Goal: Task Accomplishment & Management: Manage account settings

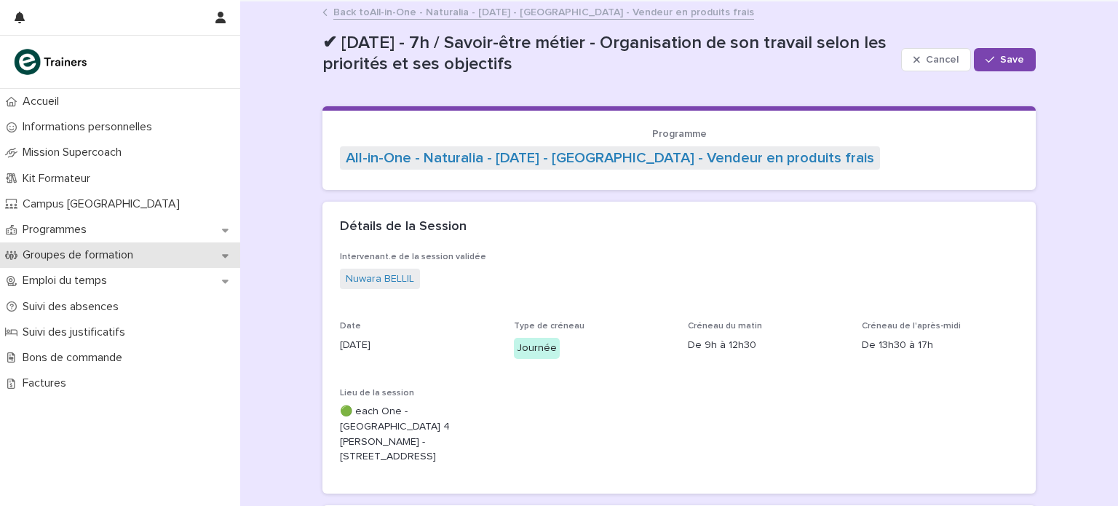
click at [130, 245] on div "Groupes de formation" at bounding box center [120, 254] width 240 height 25
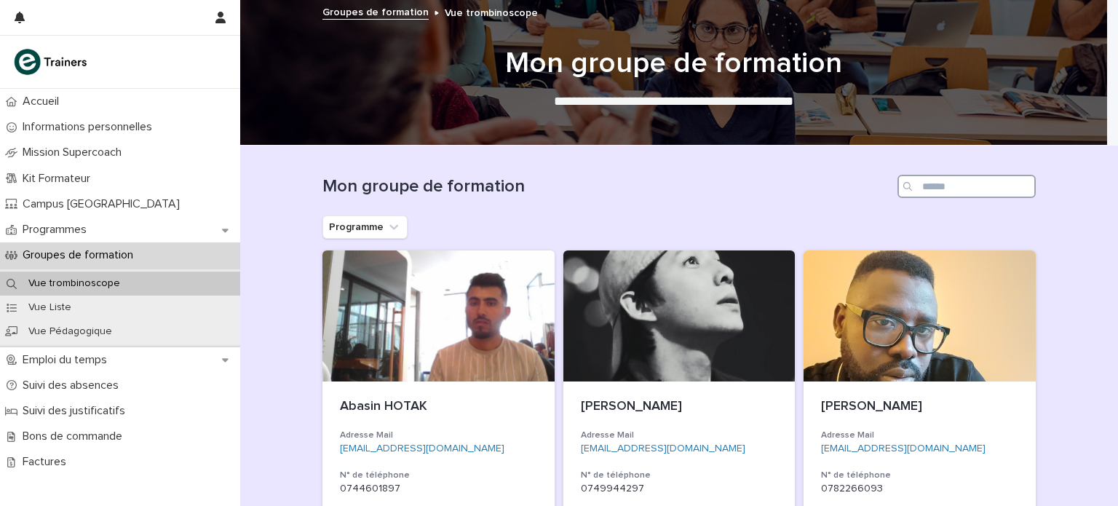
click at [923, 188] on input "Search" at bounding box center [966, 186] width 138 height 23
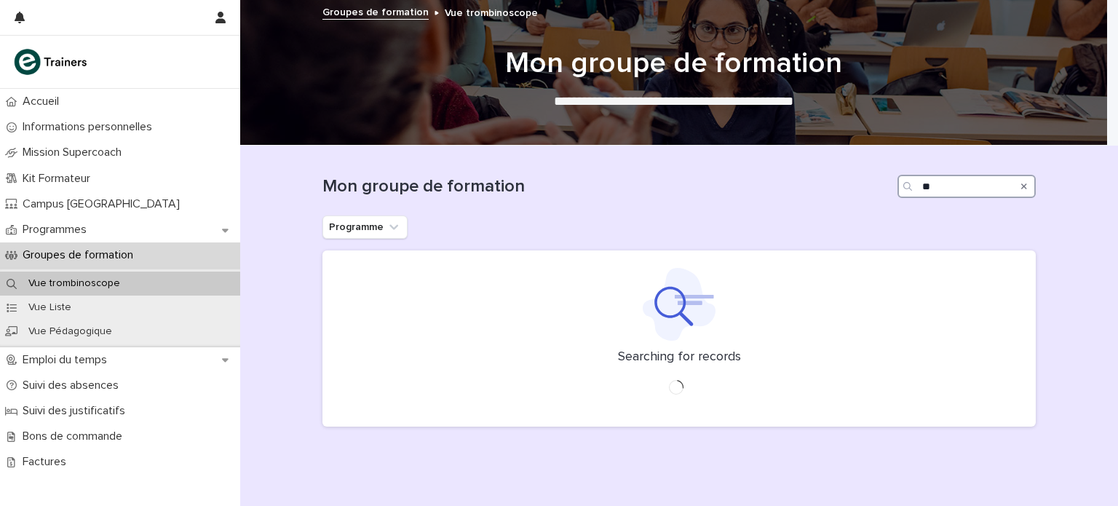
type input "*"
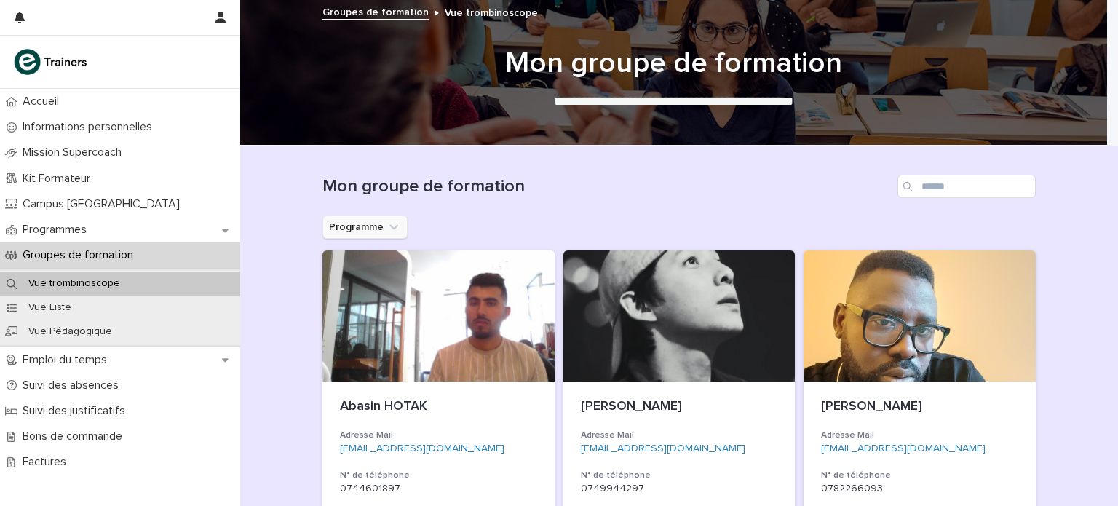
click at [387, 230] on icon "Programme" at bounding box center [393, 227] width 15 height 15
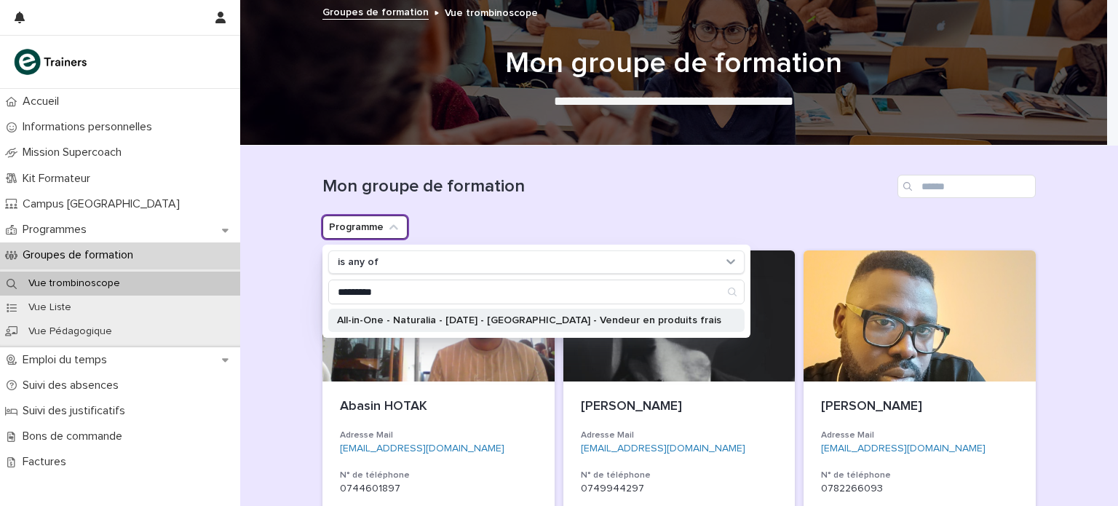
type input "*********"
click at [431, 322] on p "All-in-One - Naturalia - [DATE] - [GEOGRAPHIC_DATA] - Vendeur en produits frais" at bounding box center [529, 320] width 384 height 10
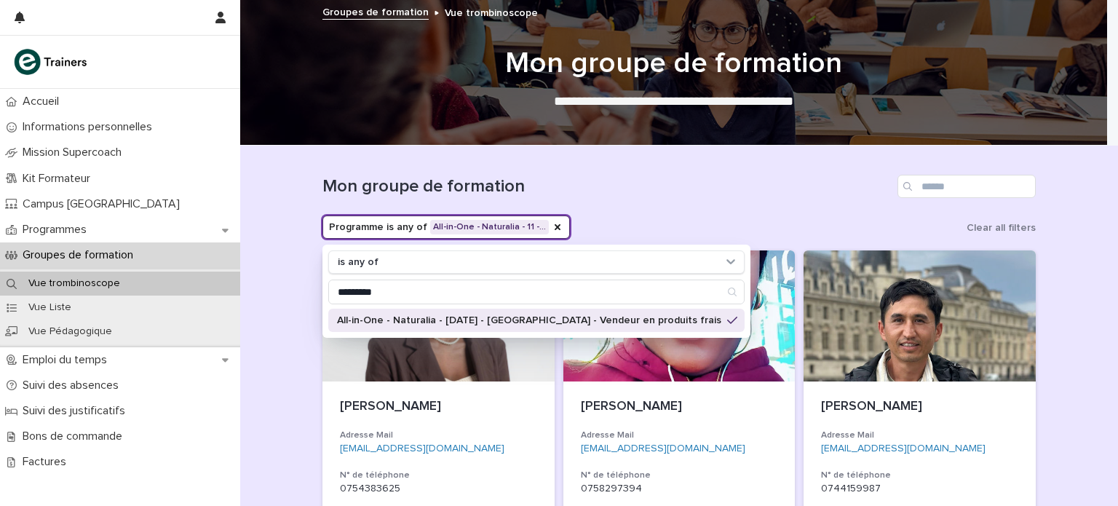
click at [664, 175] on div "Mon groupe de formation" at bounding box center [678, 186] width 713 height 23
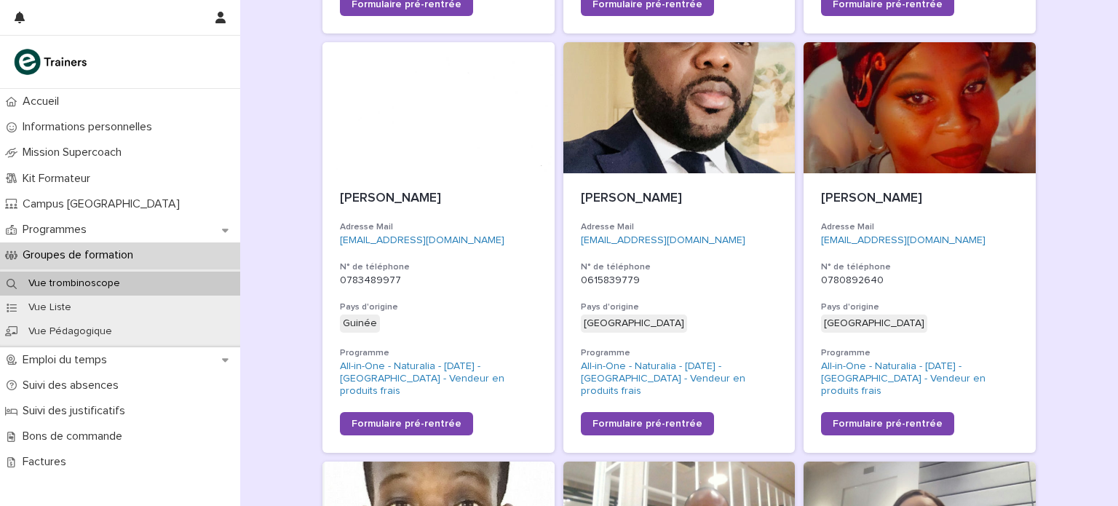
scroll to position [1048, 0]
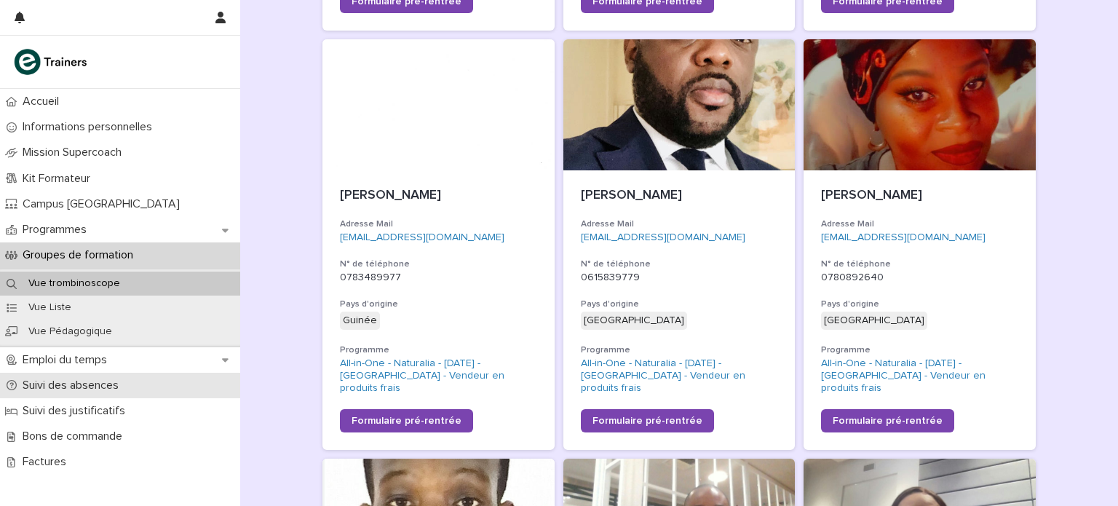
click at [114, 386] on p "Suivi des absences" at bounding box center [74, 385] width 114 height 14
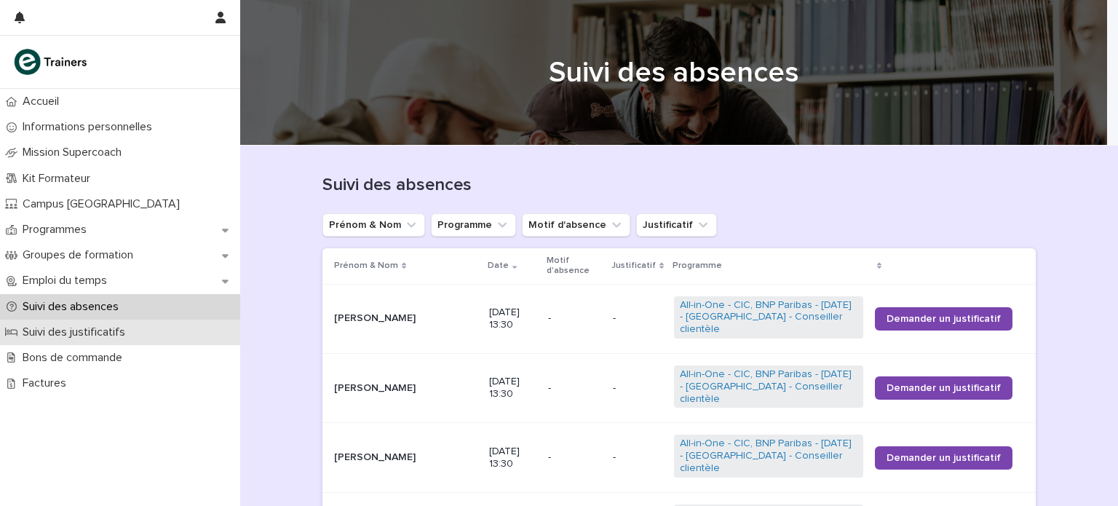
click at [157, 321] on div "Suivi des justificatifs" at bounding box center [120, 331] width 240 height 25
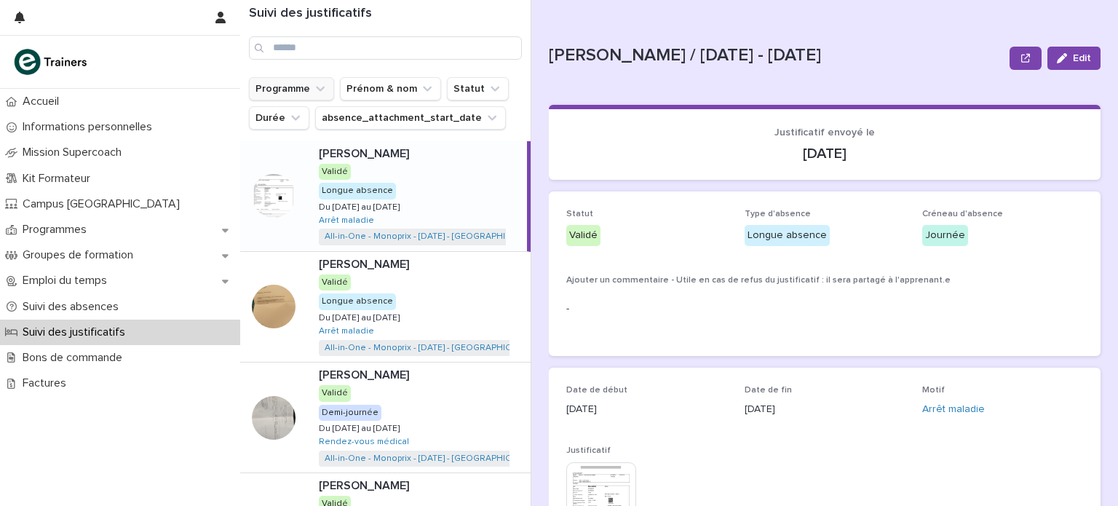
click at [317, 84] on icon "Programme" at bounding box center [320, 89] width 15 height 15
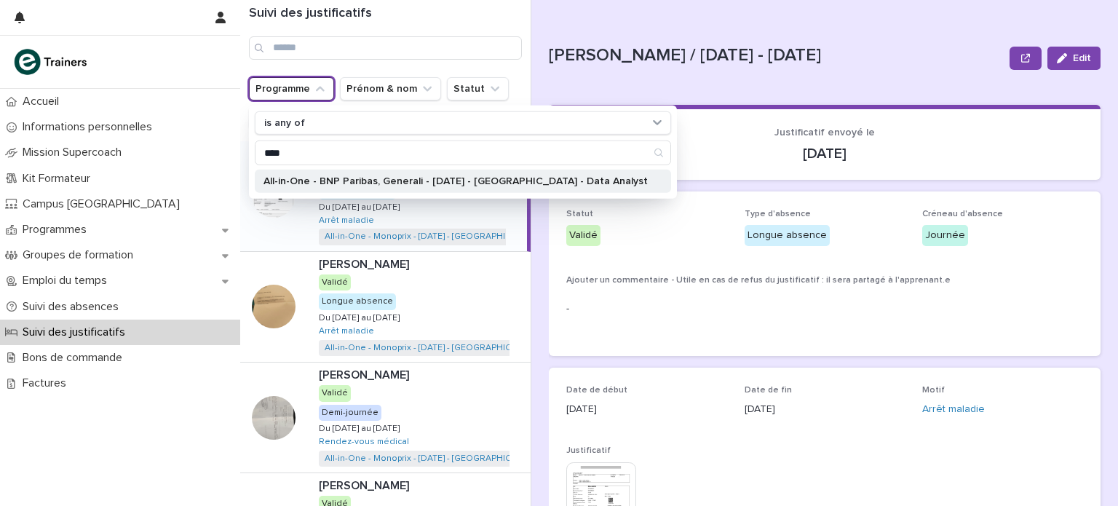
type input "****"
click at [523, 184] on p "All-in-One - BNP Paribas, Generali - [DATE] - [GEOGRAPHIC_DATA] - Data Analyst" at bounding box center [455, 181] width 384 height 10
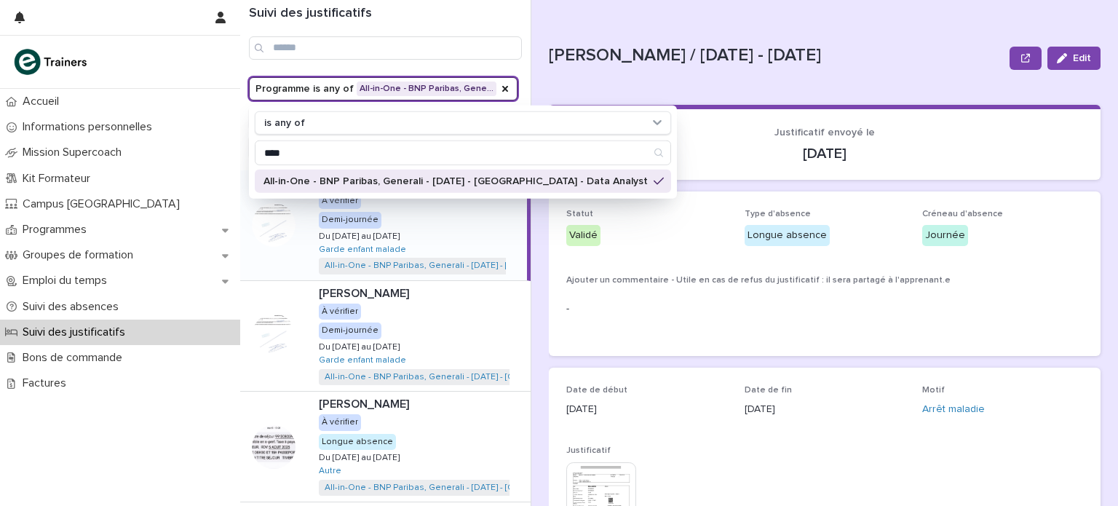
click at [596, 90] on div "Loading... Saving… Loading... Saving… Loading... Saving… Justificatif envoyé le…" at bounding box center [825, 446] width 552 height 719
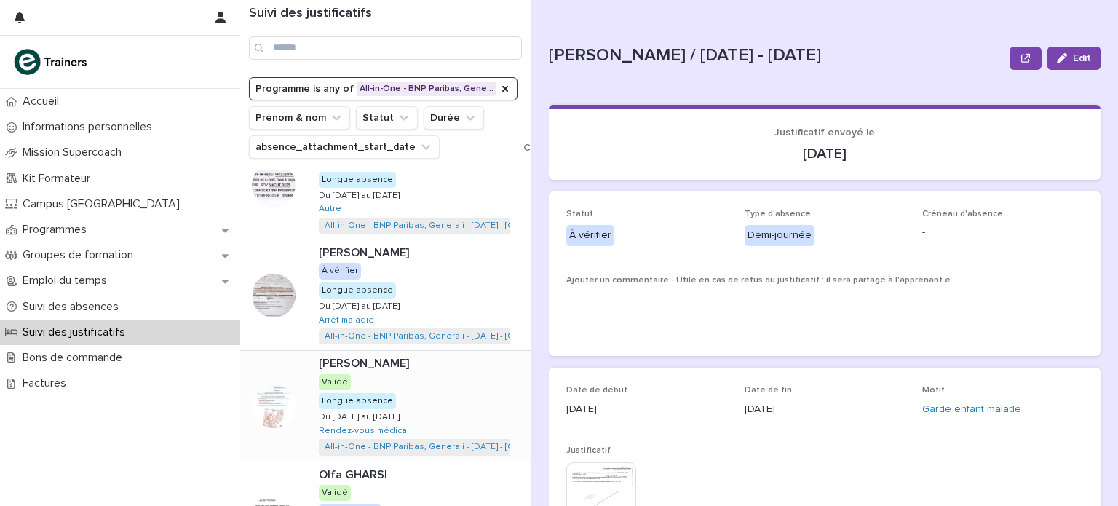
scroll to position [254, 0]
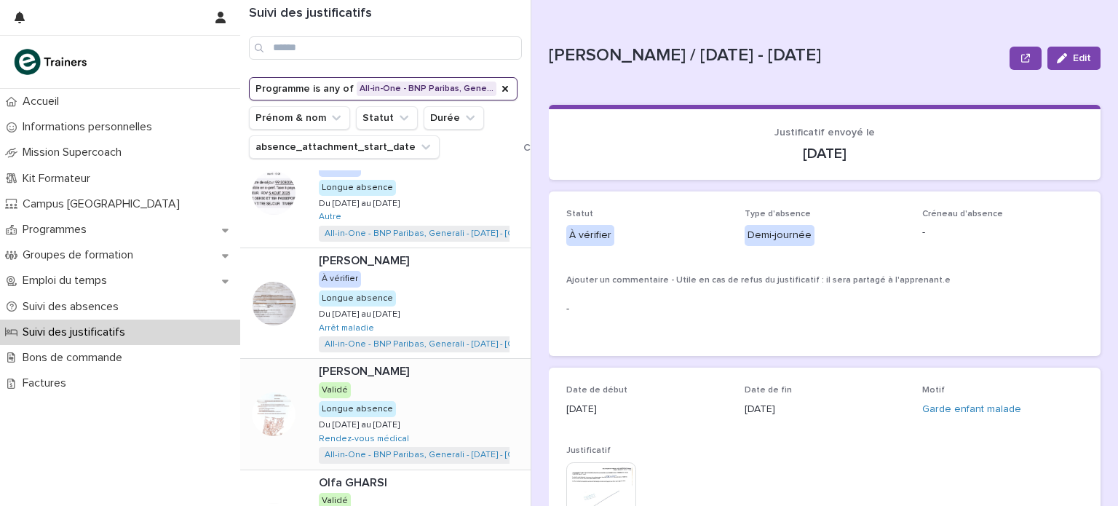
click at [455, 291] on div "Ganna PLEKHANOVA [PERSON_NAME] À vérifier Longue absence Du [DATE] au [DATE] Du…" at bounding box center [418, 303] width 223 height 110
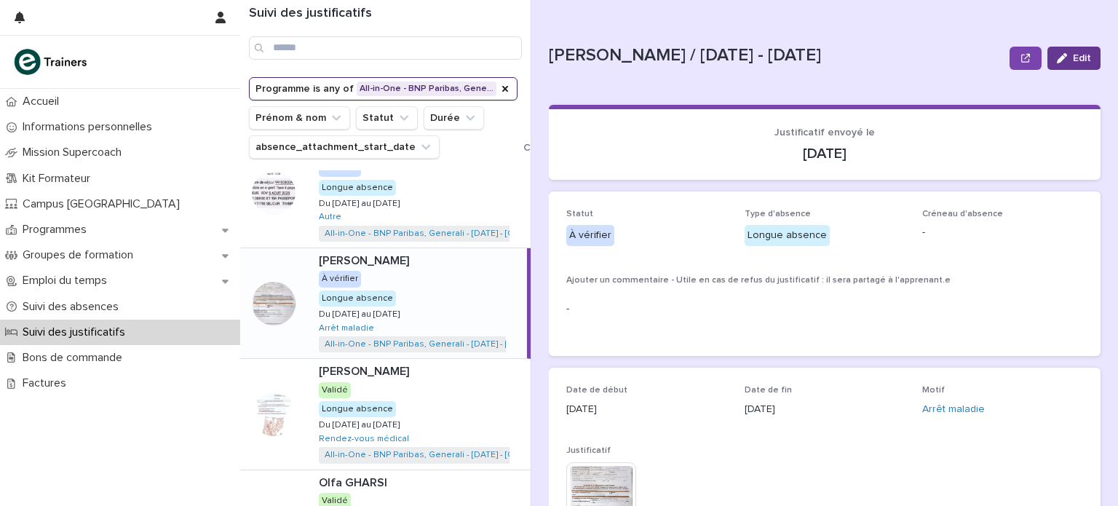
click at [1073, 57] on span "Edit" at bounding box center [1082, 58] width 18 height 10
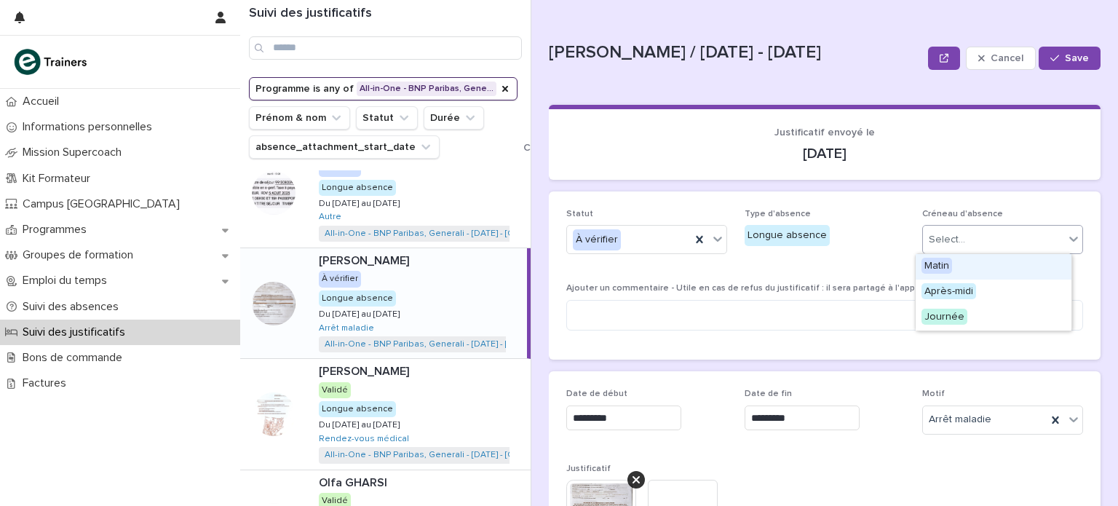
click at [966, 245] on input "text" at bounding box center [966, 240] width 1 height 12
click at [940, 315] on span "Journée" at bounding box center [944, 317] width 46 height 16
click at [714, 243] on icon at bounding box center [717, 238] width 15 height 15
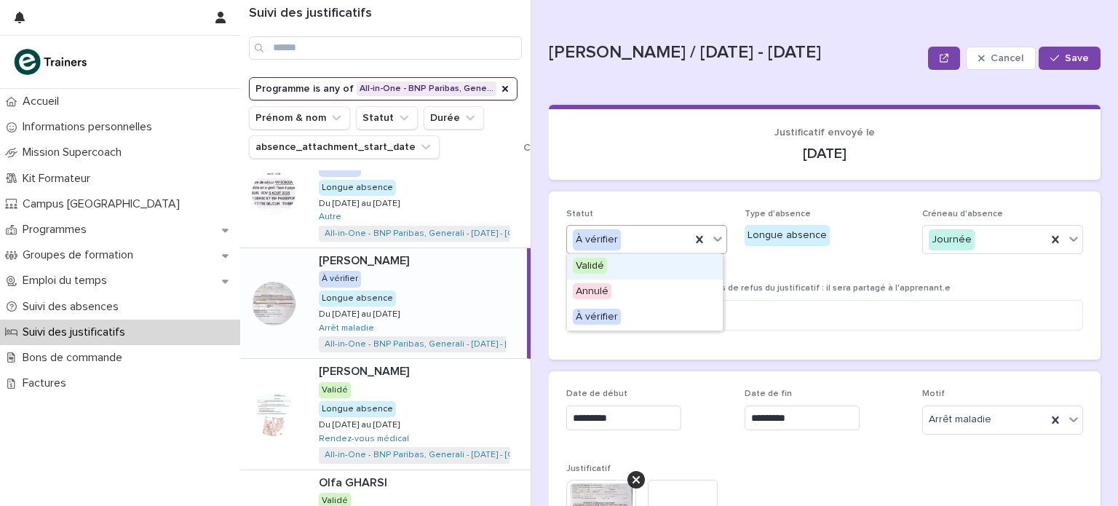
click at [650, 271] on div "Validé" at bounding box center [645, 266] width 156 height 25
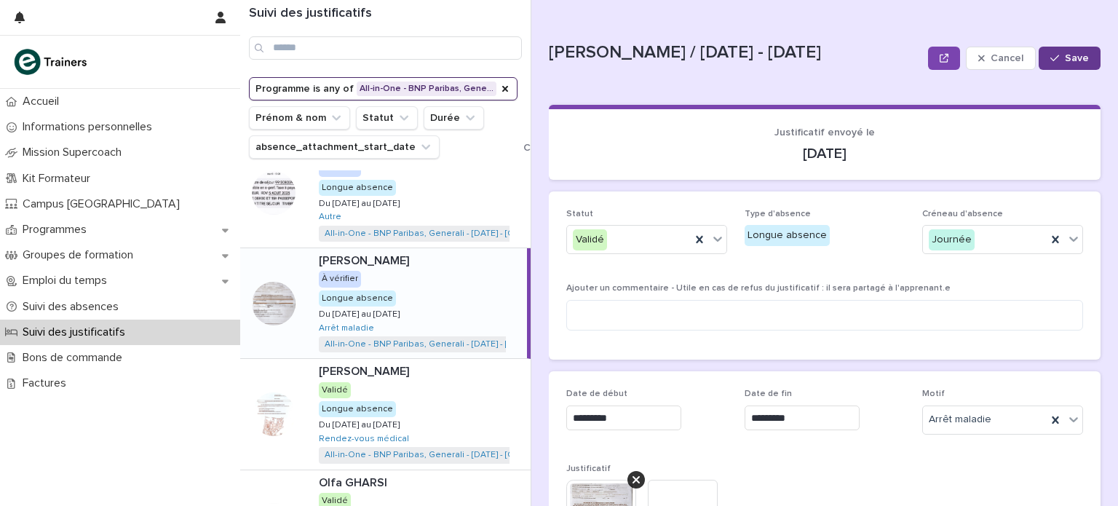
click at [1065, 53] on span "Save" at bounding box center [1077, 58] width 24 height 10
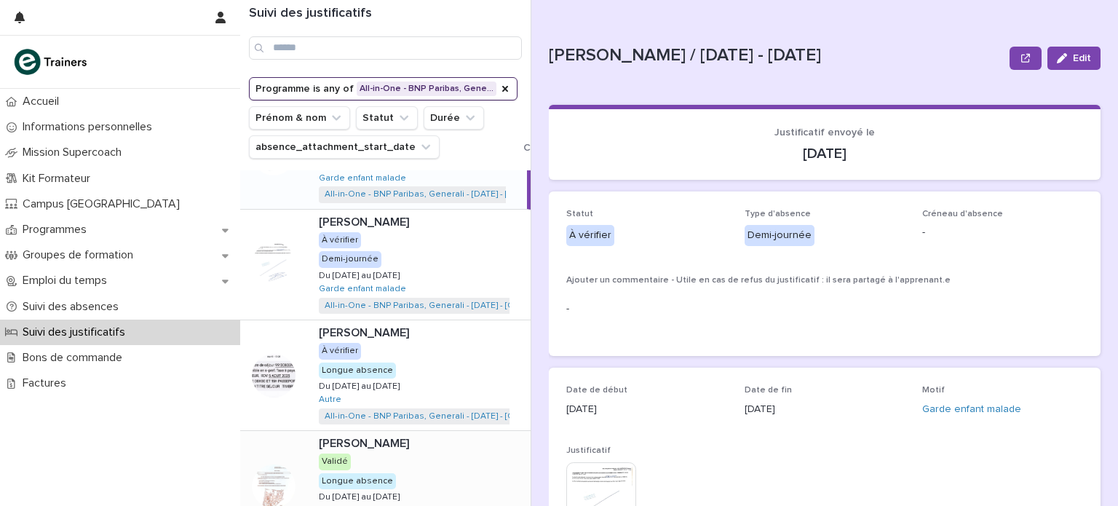
scroll to position [71, 0]
click at [402, 381] on p "Du [DATE] au [DATE]" at bounding box center [361, 385] width 84 height 13
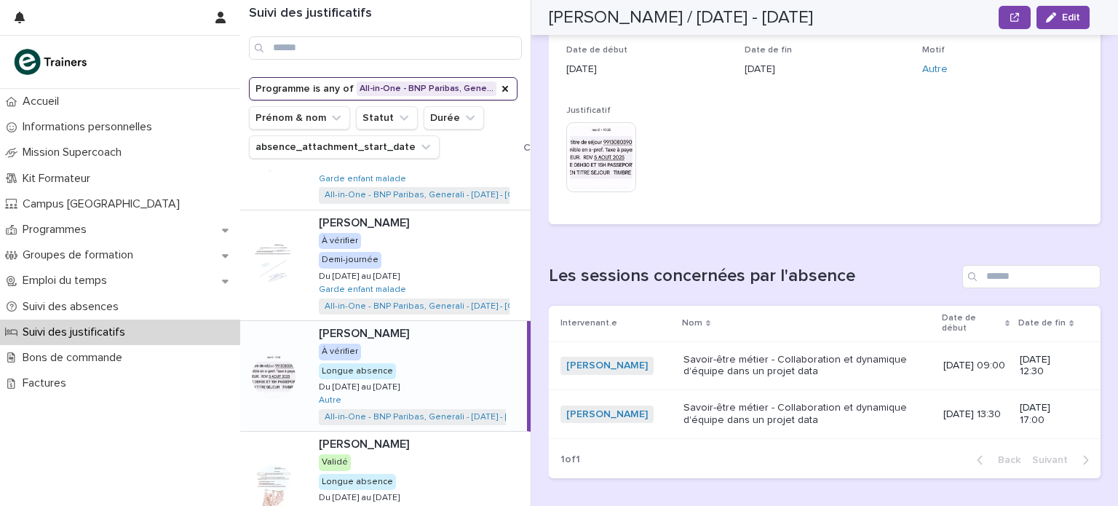
scroll to position [87, 0]
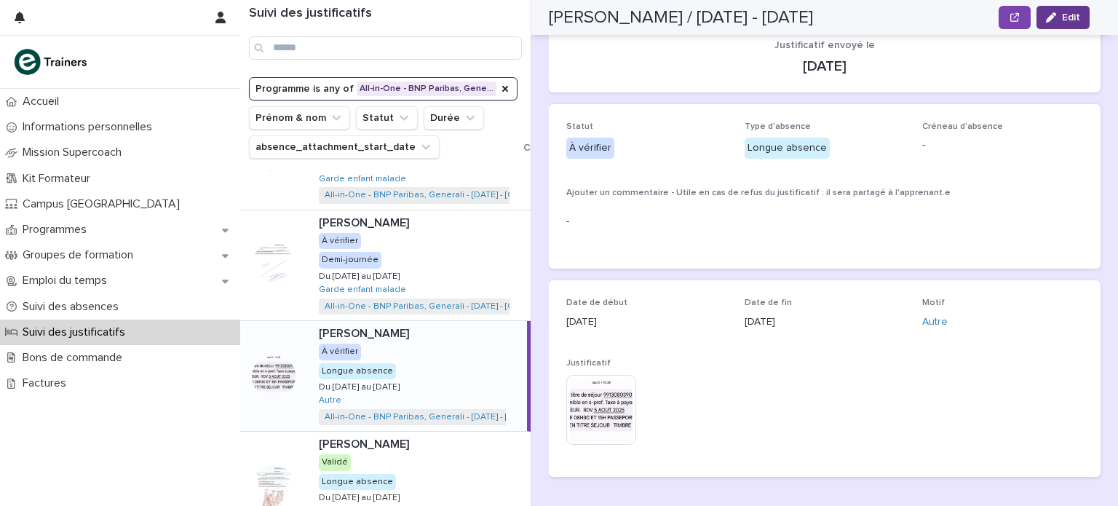
click at [1042, 27] on button "Edit" at bounding box center [1062, 17] width 53 height 23
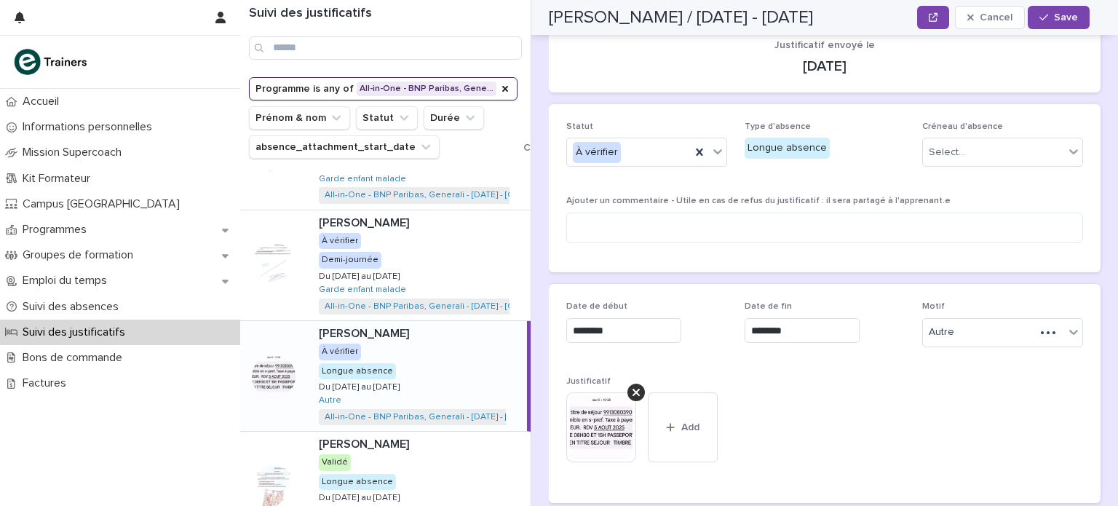
scroll to position [100, 0]
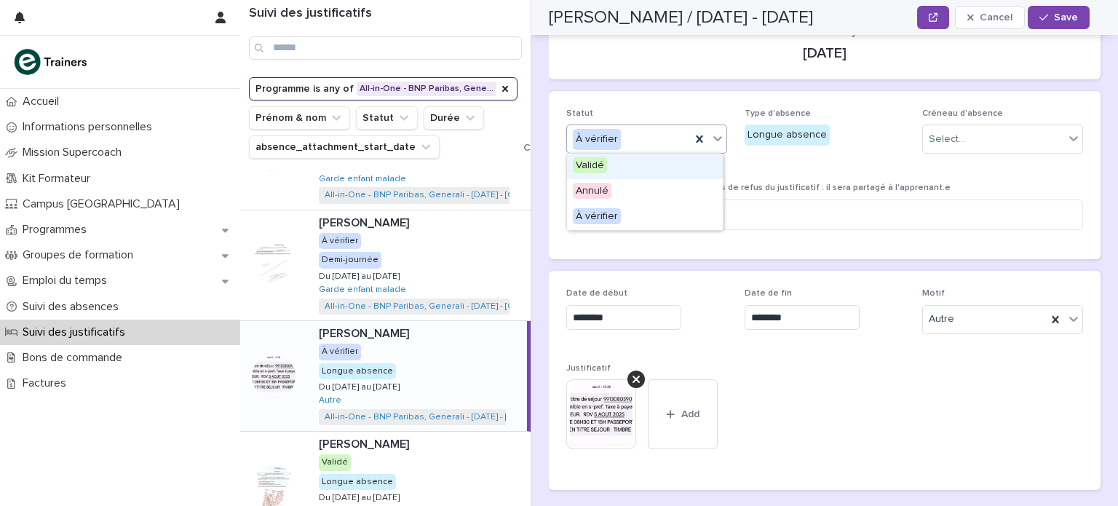
click at [710, 142] on icon at bounding box center [717, 138] width 15 height 15
click at [675, 167] on div "Validé" at bounding box center [645, 166] width 156 height 25
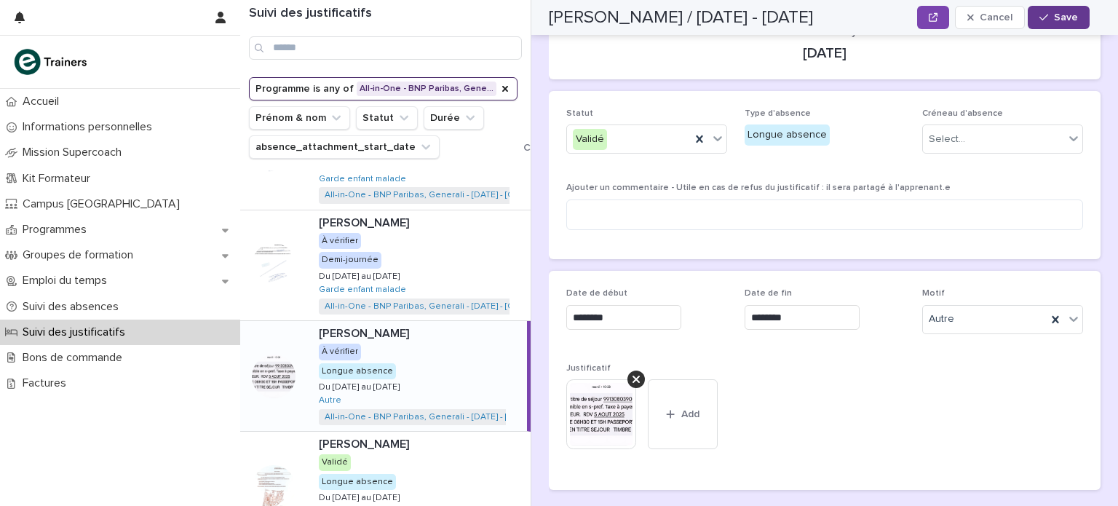
click at [1063, 23] on button "Save" at bounding box center [1059, 17] width 62 height 23
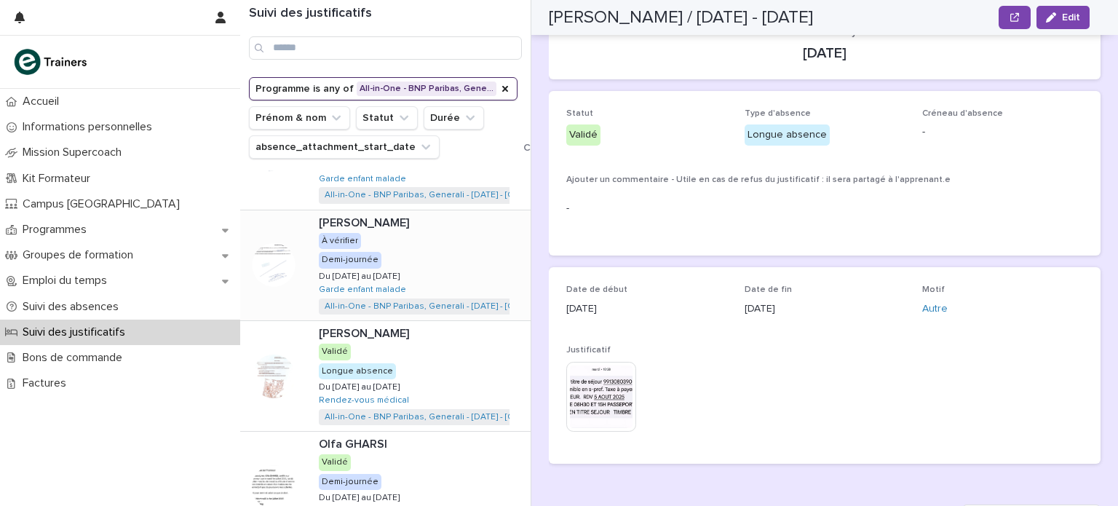
scroll to position [15, 0]
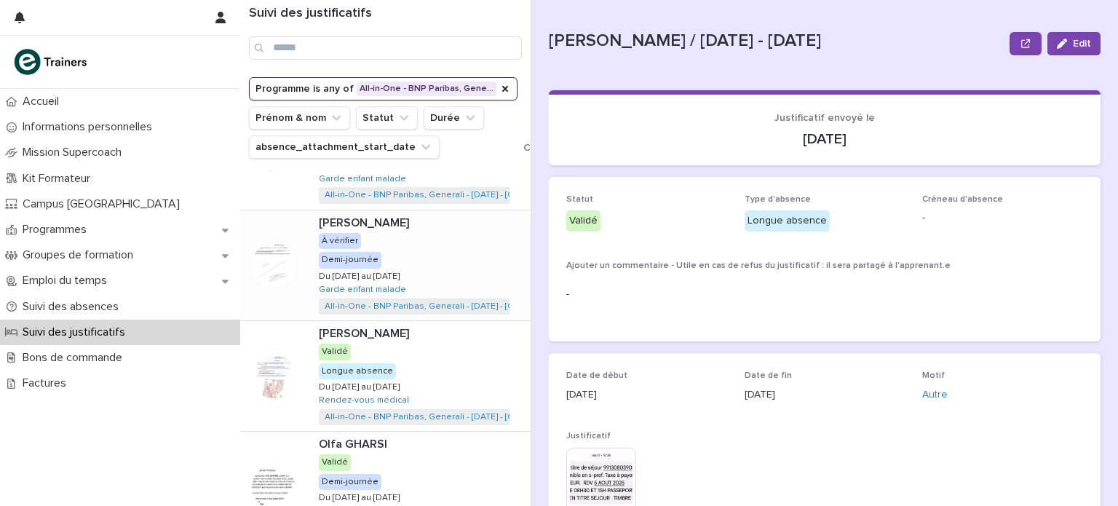
click at [422, 293] on div "[PERSON_NAME] [PERSON_NAME] À vérifier Demi-journée Du [DATE] au [DATE] Du [DAT…" at bounding box center [418, 265] width 223 height 110
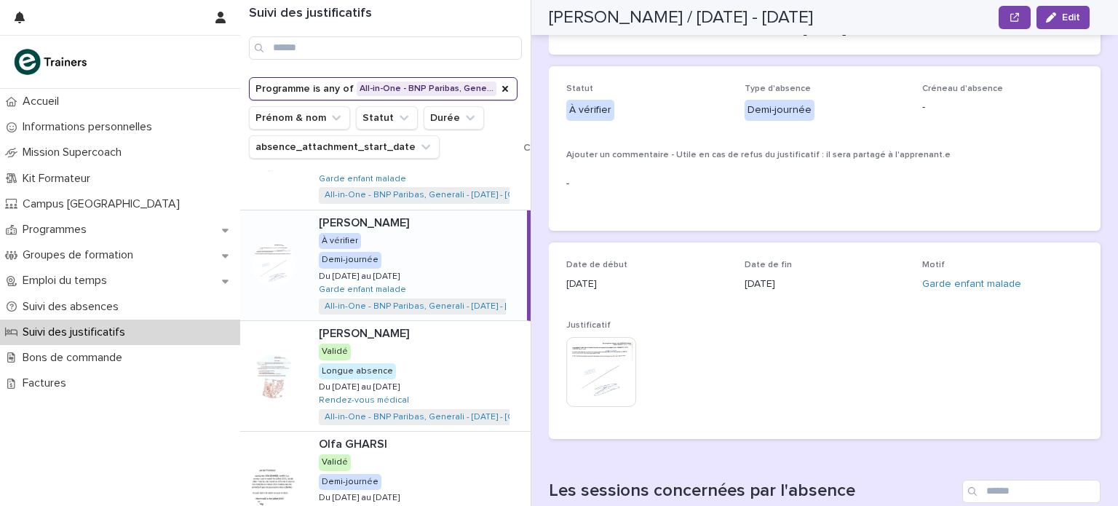
scroll to position [171, 0]
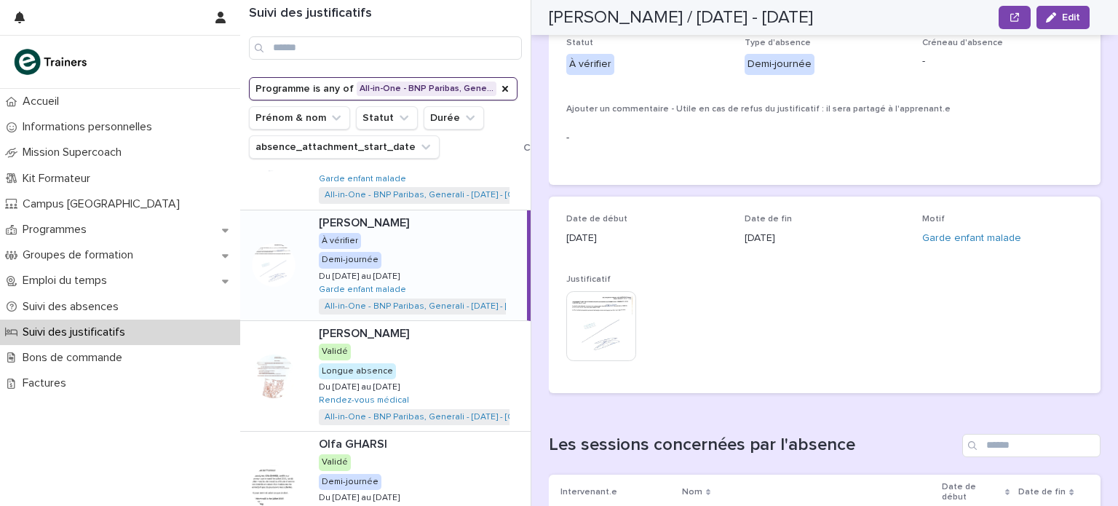
click at [619, 330] on img at bounding box center [601, 326] width 70 height 70
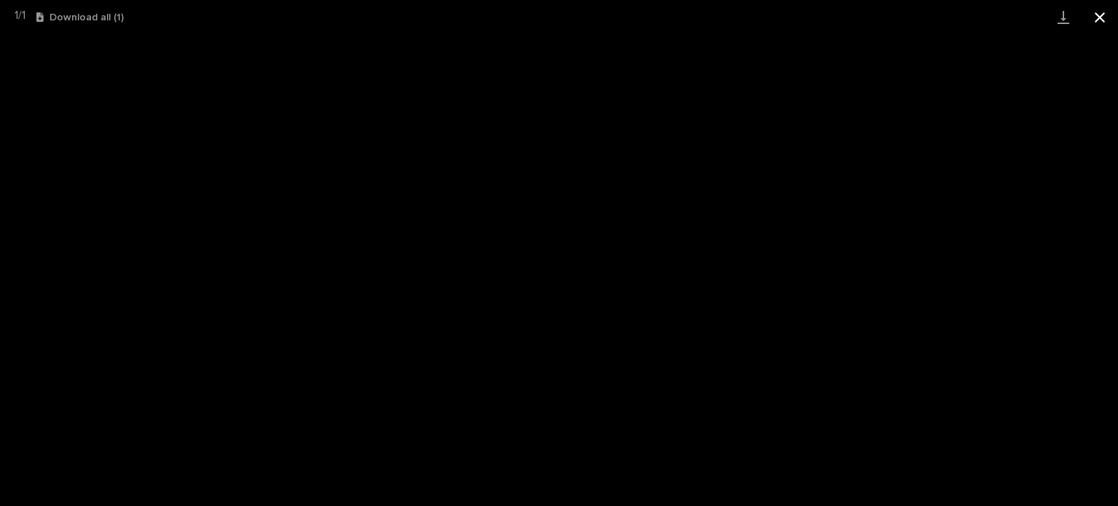
click at [1103, 16] on button "Close gallery" at bounding box center [1099, 17] width 36 height 34
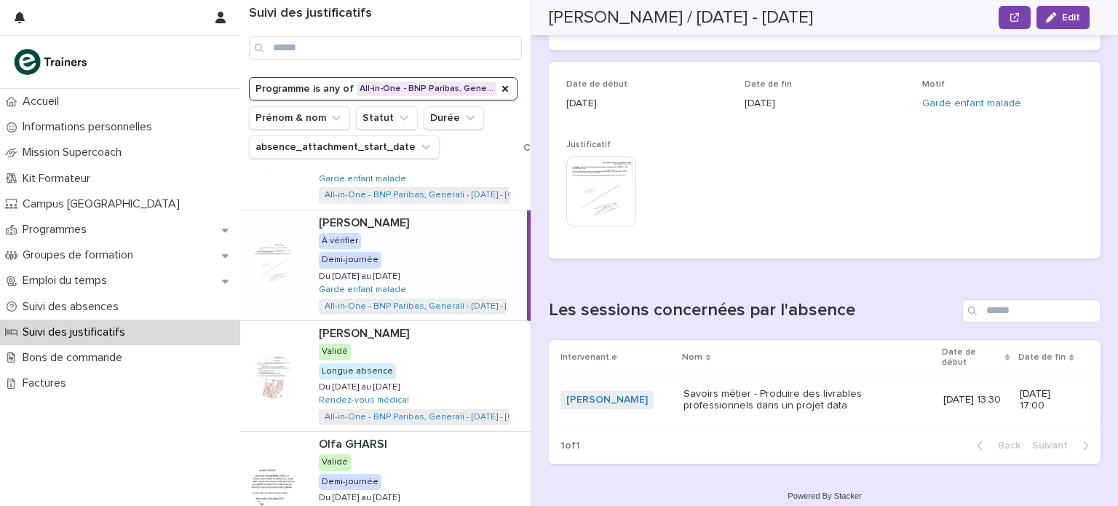
scroll to position [52, 0]
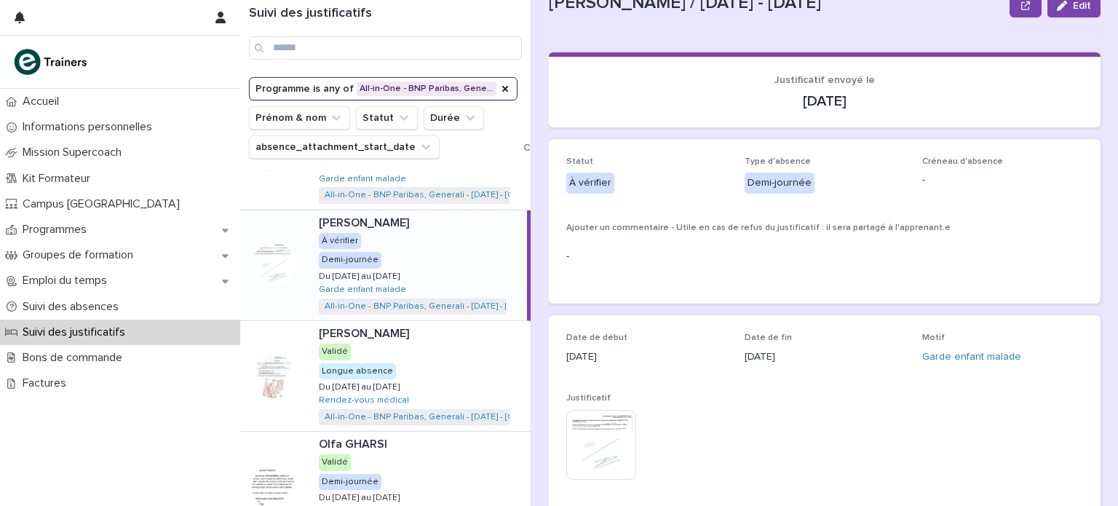
click at [584, 459] on img at bounding box center [601, 445] width 70 height 70
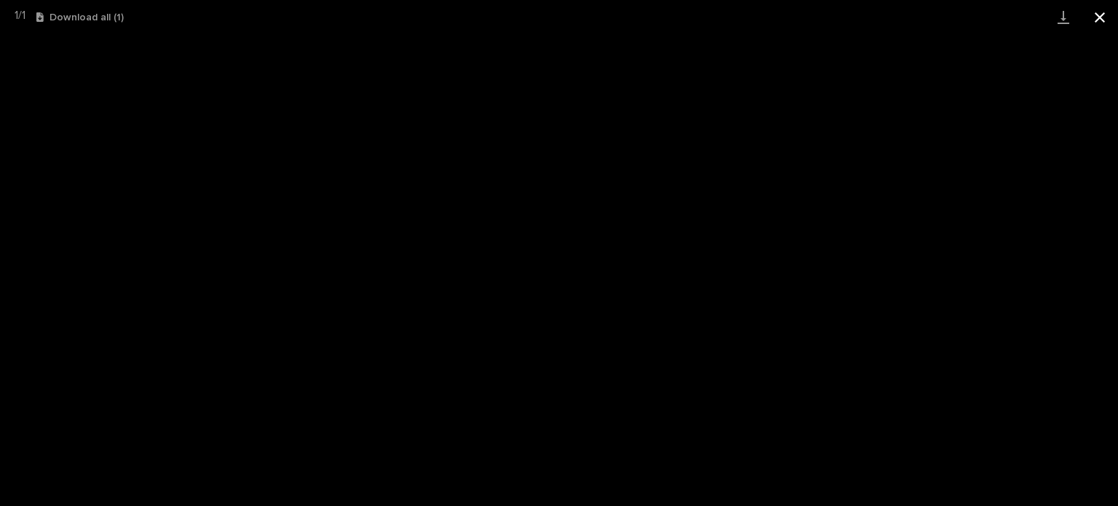
click at [1099, 15] on button "Close gallery" at bounding box center [1099, 17] width 36 height 34
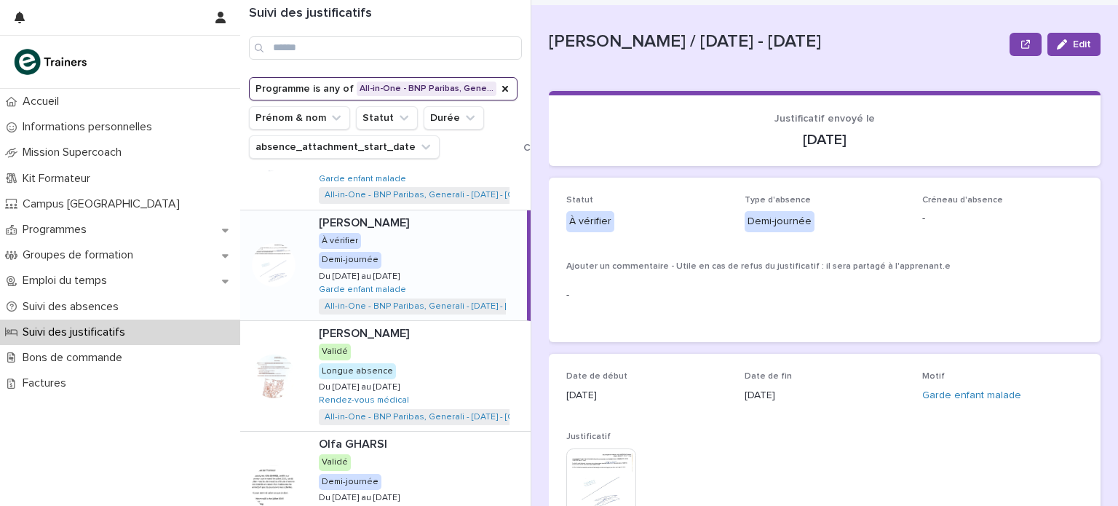
scroll to position [0, 0]
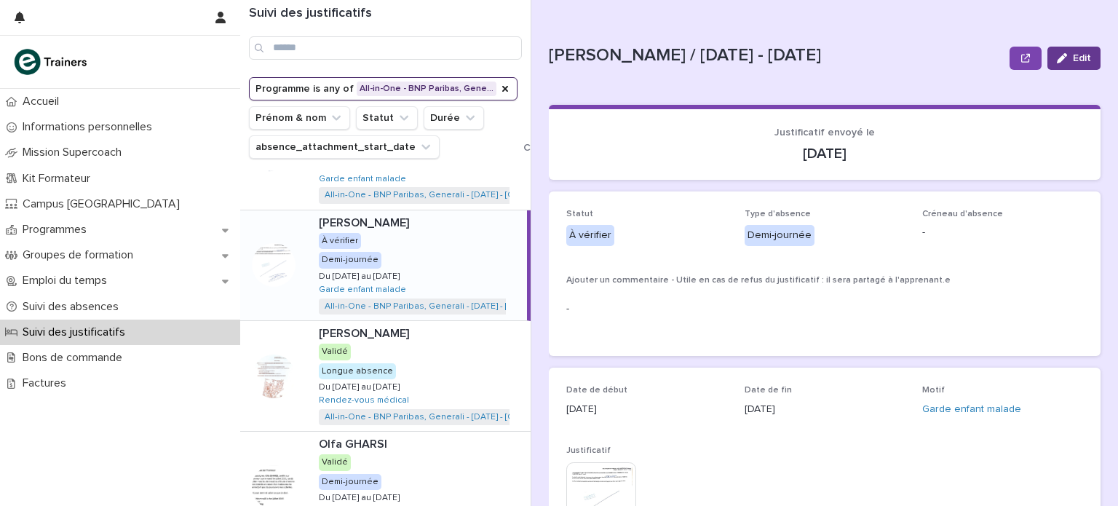
click at [1076, 54] on span "Edit" at bounding box center [1082, 58] width 18 height 10
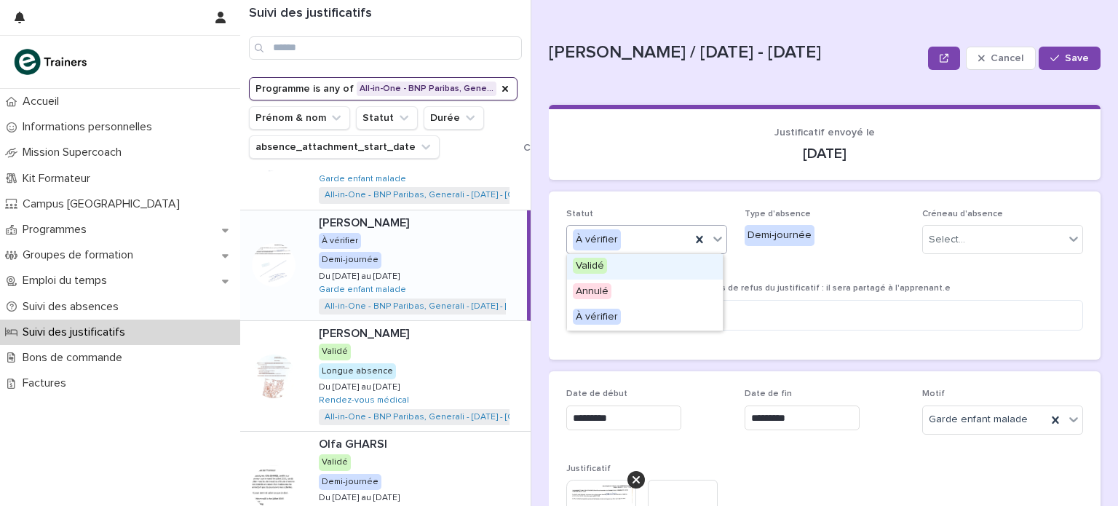
click at [722, 237] on div at bounding box center [717, 239] width 17 height 26
click at [694, 260] on div "Validé" at bounding box center [645, 266] width 156 height 25
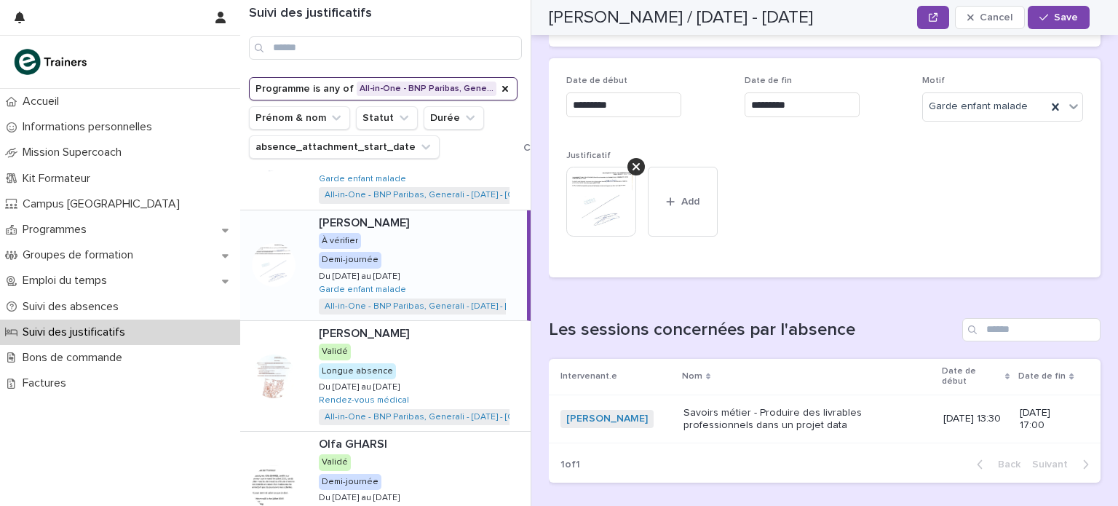
scroll to position [331, 0]
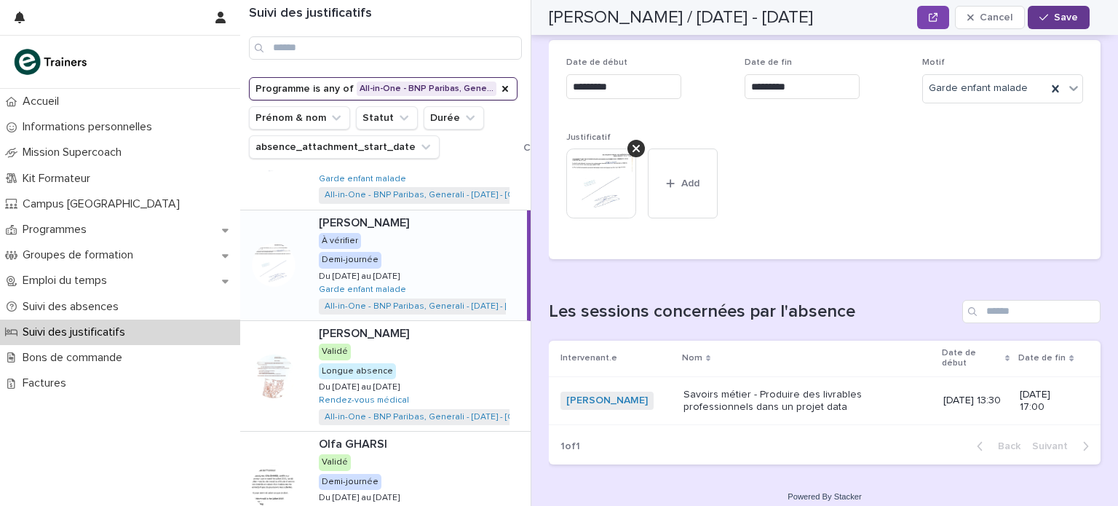
click at [1064, 16] on span "Save" at bounding box center [1066, 17] width 24 height 10
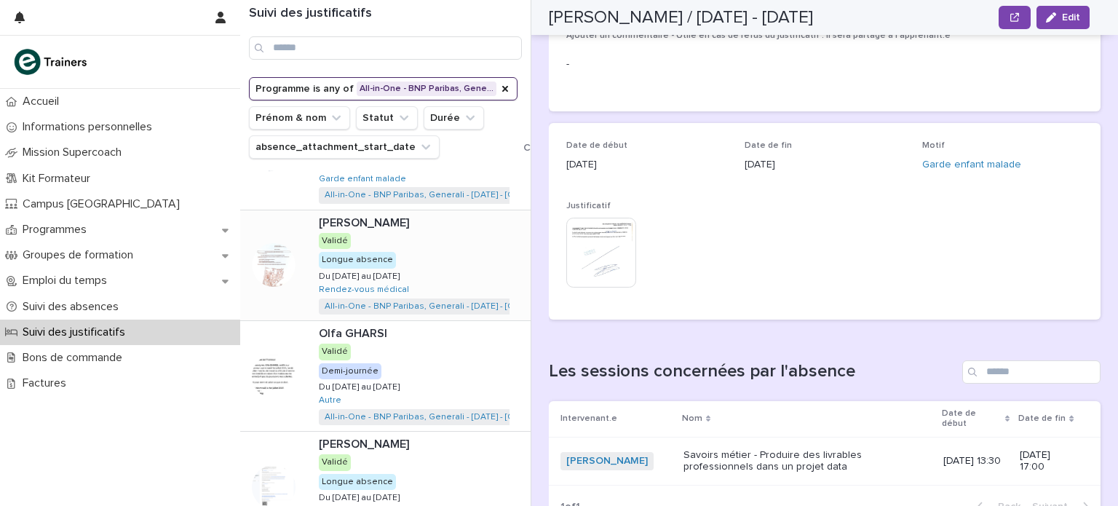
scroll to position [0, 0]
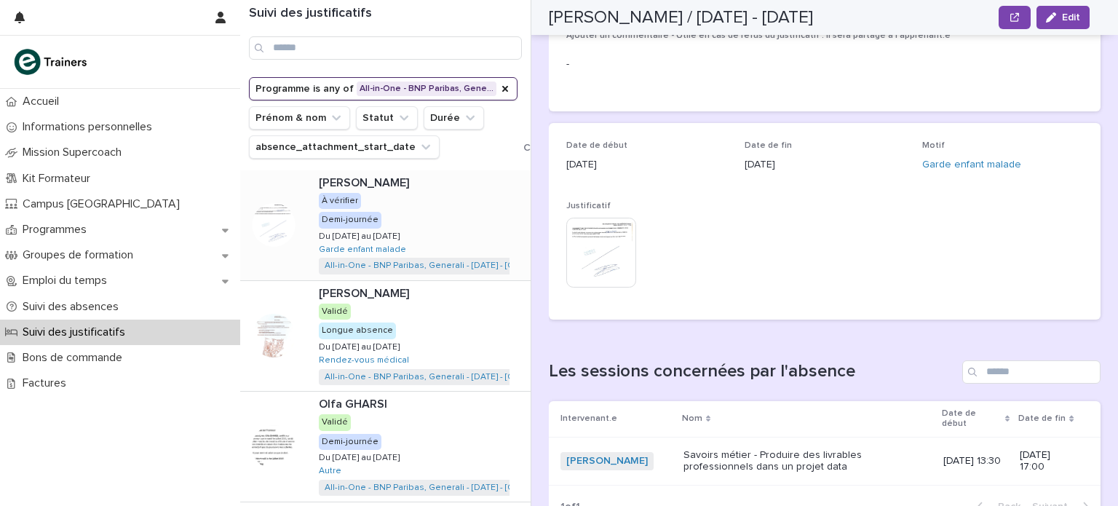
click at [442, 213] on div "[PERSON_NAME] [PERSON_NAME] À vérifier Demi-journée Du [DATE] au [DATE] Du [DAT…" at bounding box center [418, 225] width 223 height 110
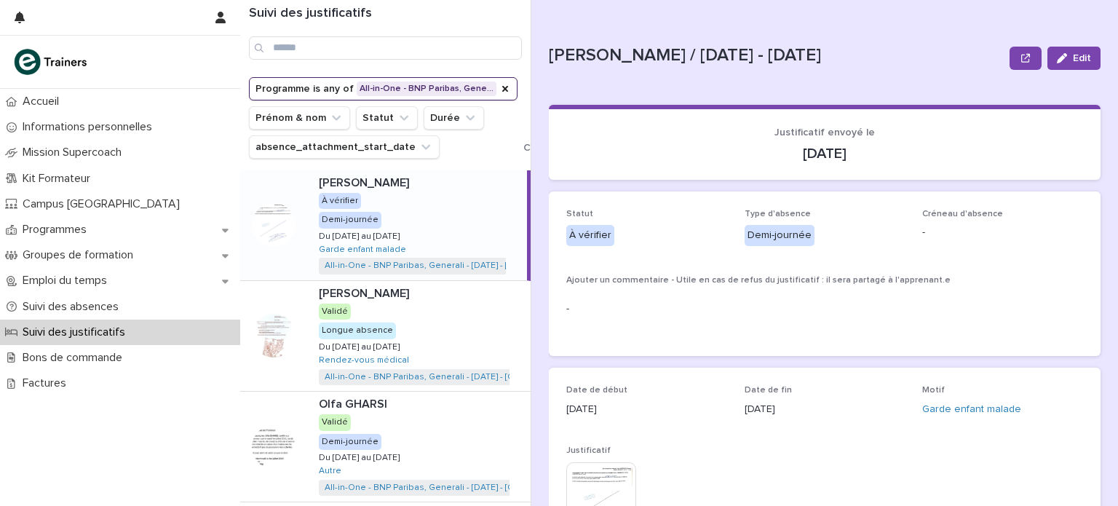
click at [397, 255] on div "[PERSON_NAME] [PERSON_NAME] À vérifier Demi-journée Du [DATE] au [DATE] Du [DAT…" at bounding box center [417, 225] width 220 height 110
click at [481, 213] on div "[PERSON_NAME] [PERSON_NAME] À vérifier Demi-journée Du [DATE] au [DATE] Du [DAT…" at bounding box center [417, 225] width 220 height 110
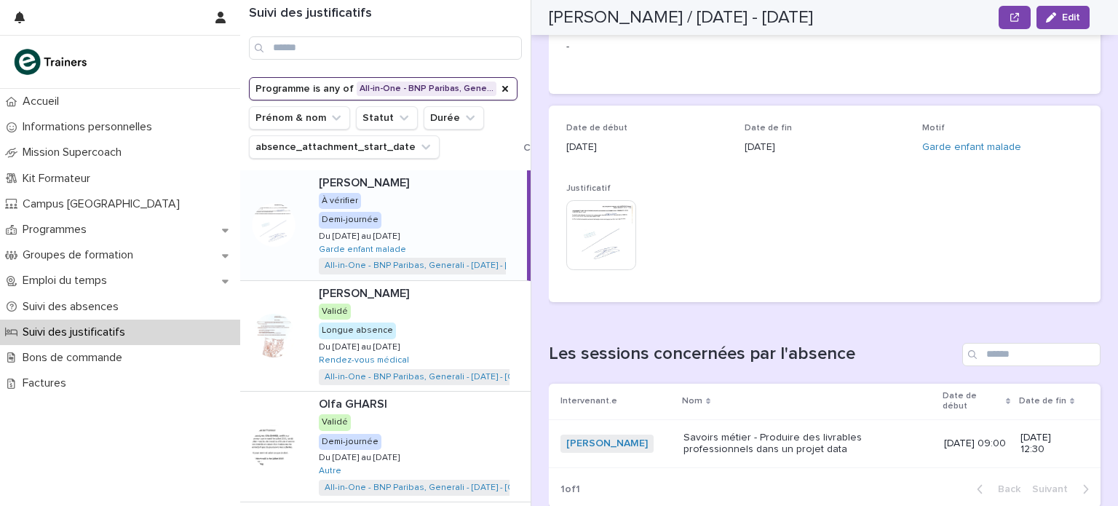
scroll to position [306, 0]
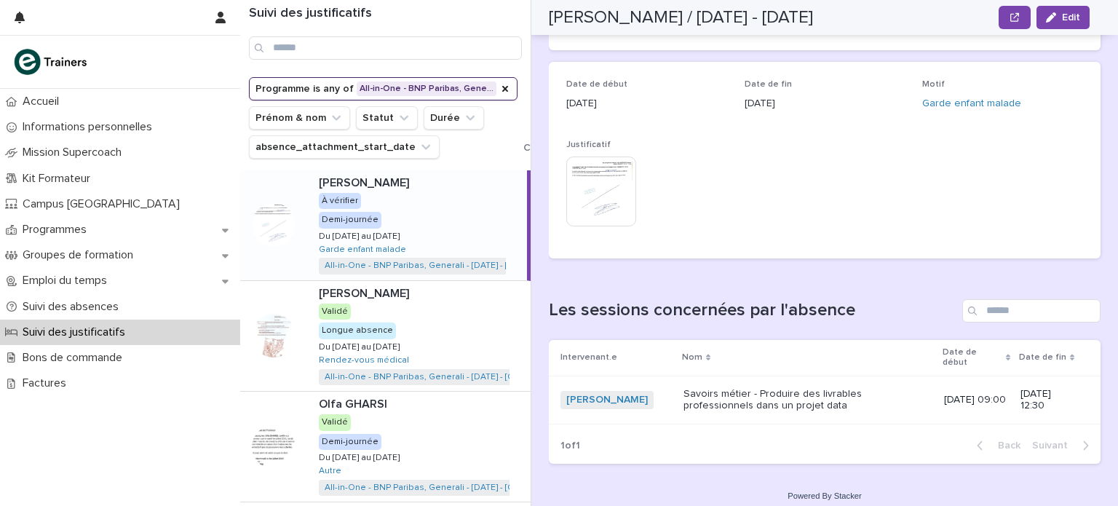
click at [376, 186] on p "[PERSON_NAME]" at bounding box center [365, 181] width 93 height 17
click at [576, 198] on img at bounding box center [601, 191] width 70 height 70
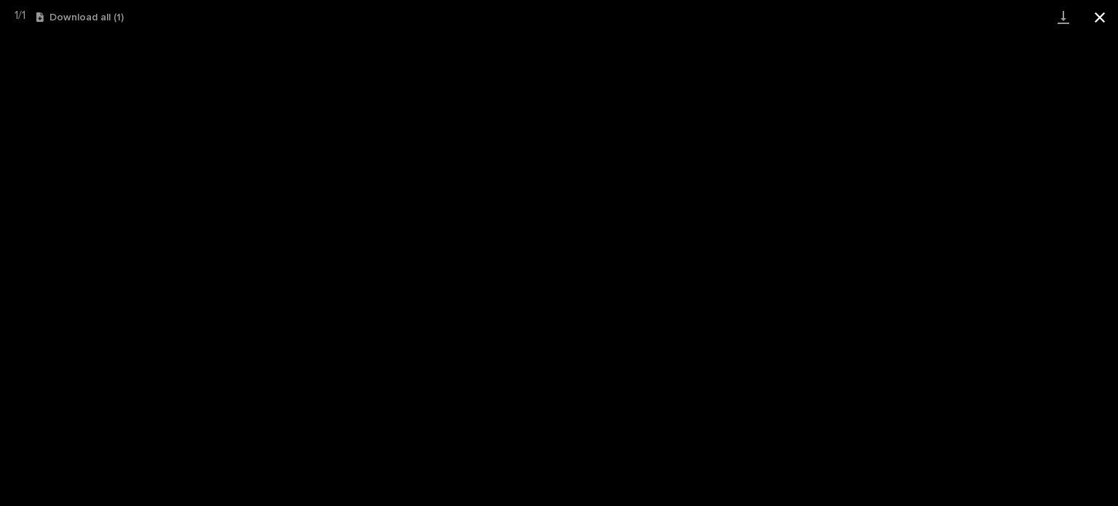
click at [1103, 18] on button "Close gallery" at bounding box center [1099, 17] width 36 height 34
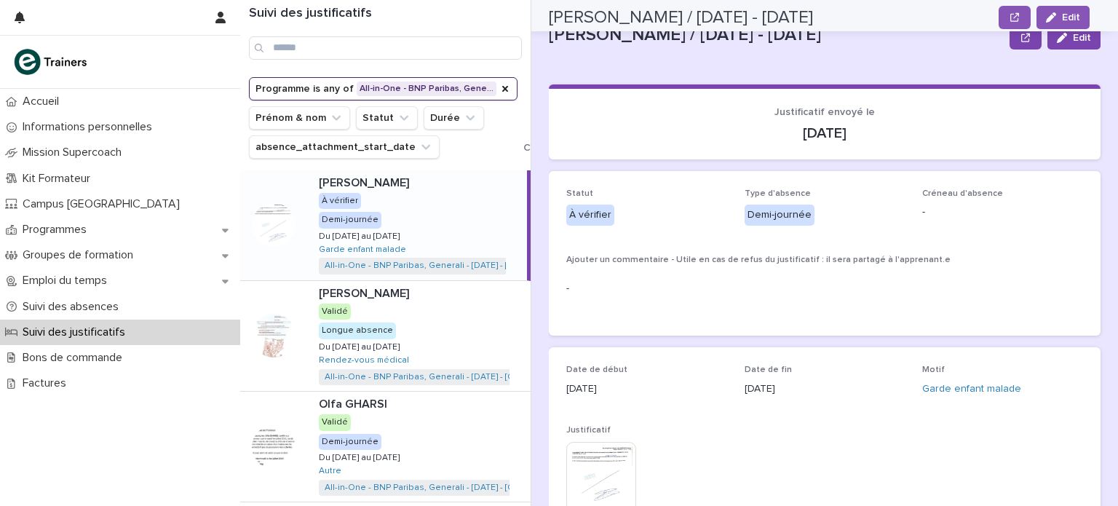
scroll to position [20, 0]
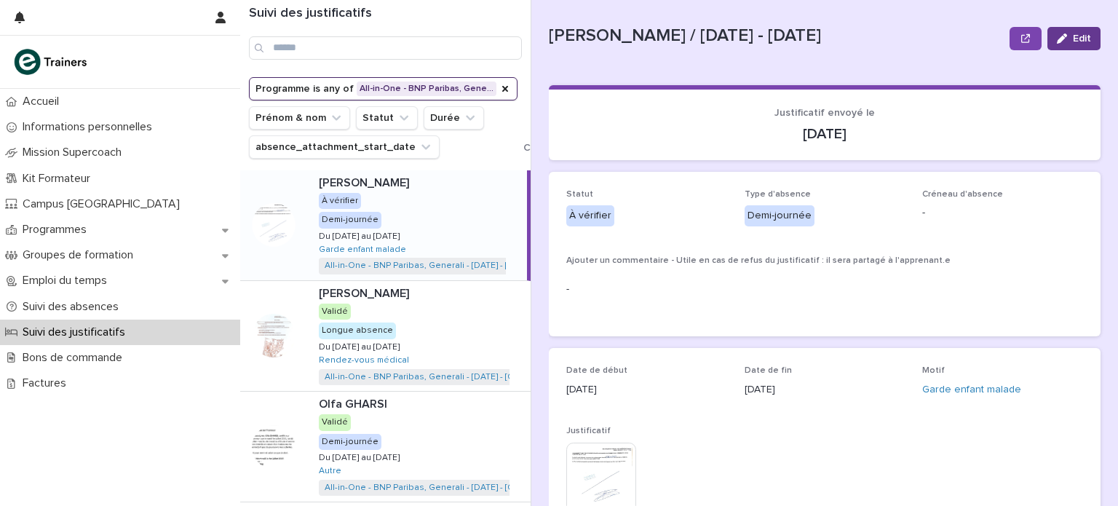
click at [1073, 42] on span "Edit" at bounding box center [1082, 38] width 18 height 10
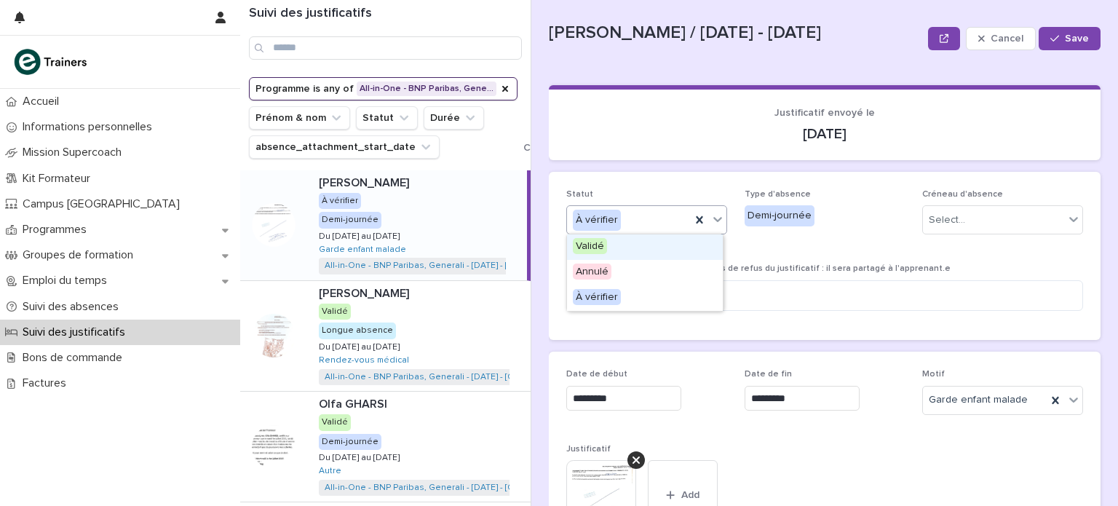
click at [716, 216] on icon at bounding box center [717, 219] width 15 height 15
click at [679, 253] on div "Validé" at bounding box center [645, 246] width 156 height 25
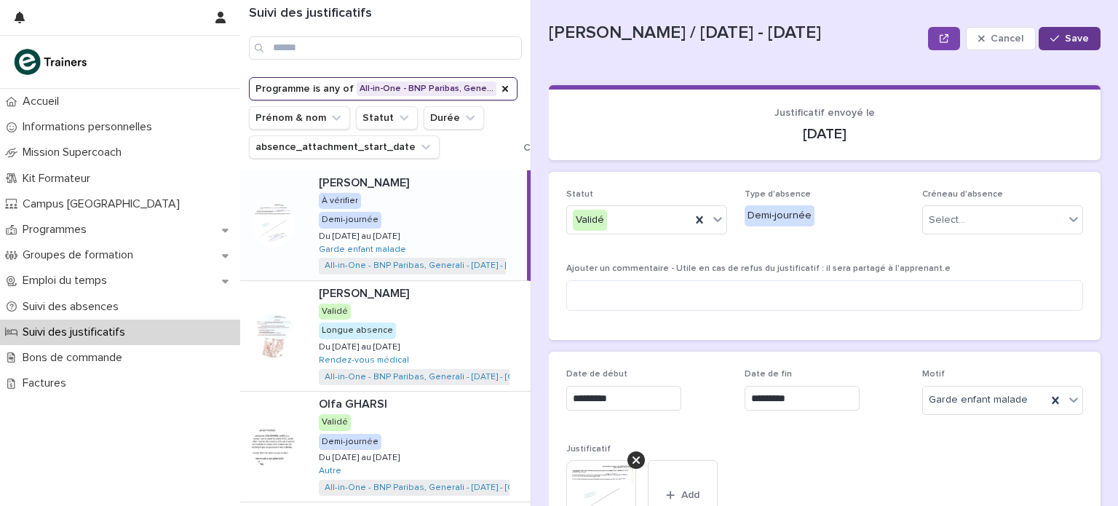
click at [1051, 31] on button "Save" at bounding box center [1069, 38] width 62 height 23
